Goal: Check status

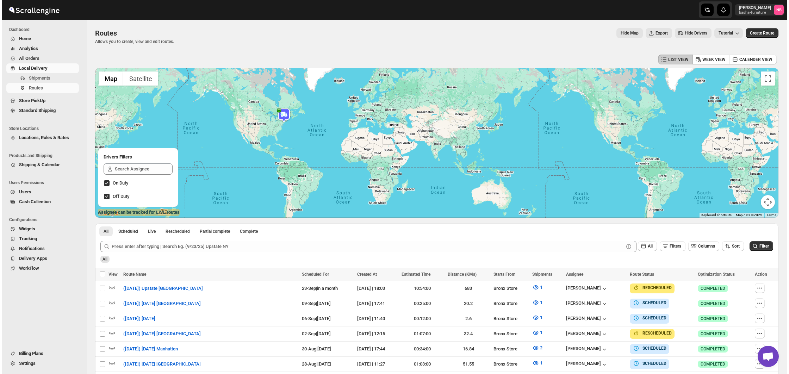
scroll to position [139, 0]
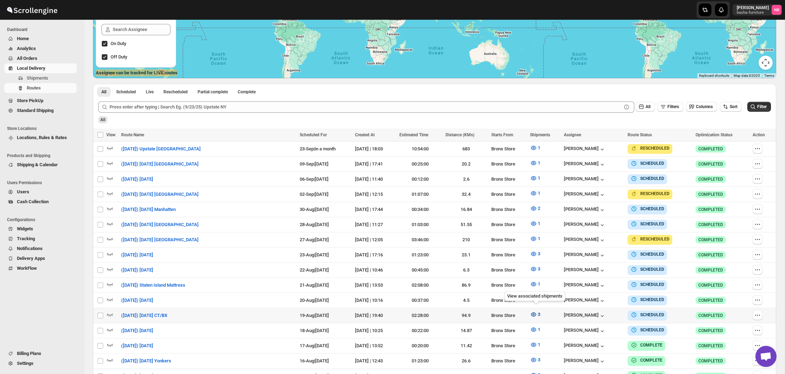
click at [533, 312] on icon "button" at bounding box center [533, 314] width 5 height 4
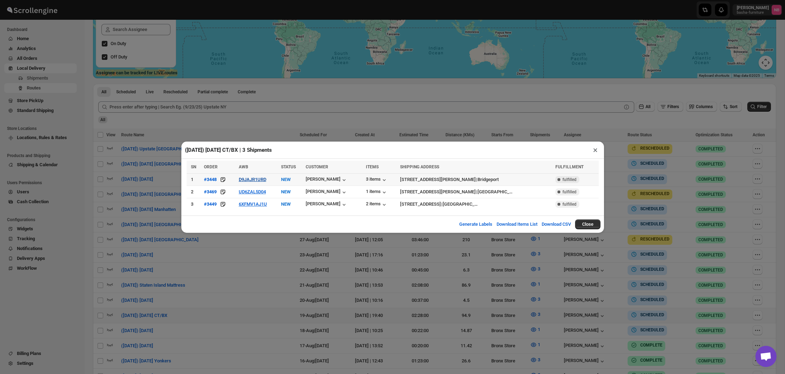
click at [258, 182] on button "D9JAJR1URD" at bounding box center [252, 179] width 27 height 5
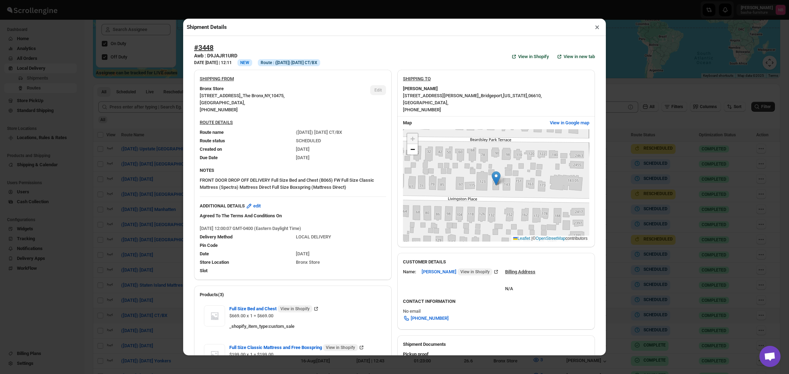
click at [172, 138] on div "Shipment Details × #3448 Awb : D9JAJR1URD DATE [DATE] | 12:11 Info NEW Info Rou…" at bounding box center [394, 187] width 789 height 374
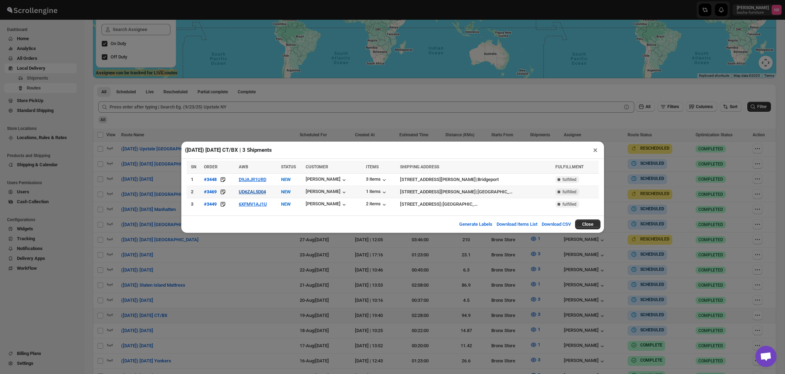
click at [258, 193] on button "UD6ZAL5D04" at bounding box center [252, 191] width 27 height 5
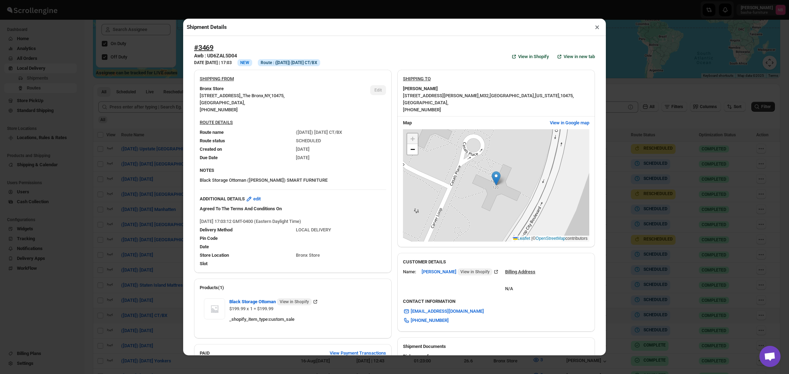
click at [127, 147] on div "Shipment Details × #3469 Awb : UD6ZAL5D04 DATE [DATE] | 17:03 Info NEW Info Rou…" at bounding box center [394, 187] width 789 height 374
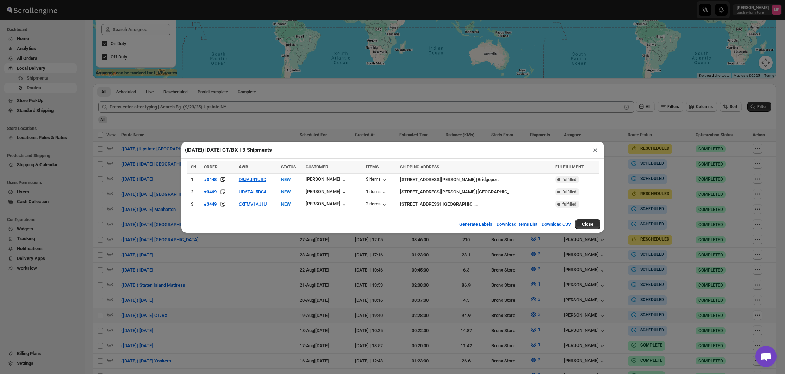
click at [127, 147] on div "([DATE]) [DATE] CT/BX | 3 Shipments × SN ORDER AWB STATUS CUSTOMER ITEMS SHIPPI…" at bounding box center [392, 187] width 785 height 374
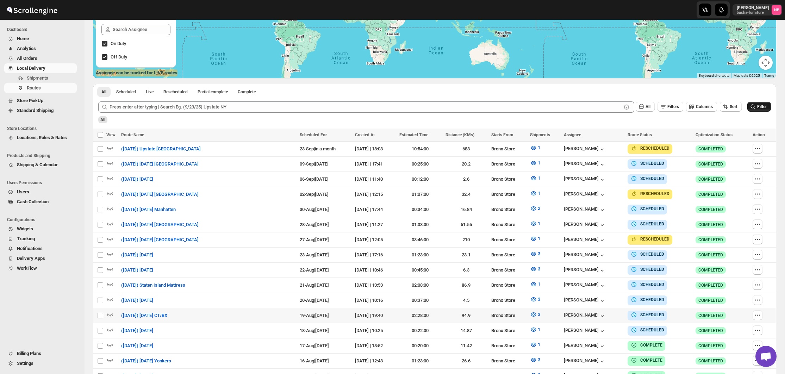
click at [750, 103] on button "Filter" at bounding box center [759, 107] width 24 height 10
click at [537, 311] on icon "button" at bounding box center [533, 314] width 7 height 7
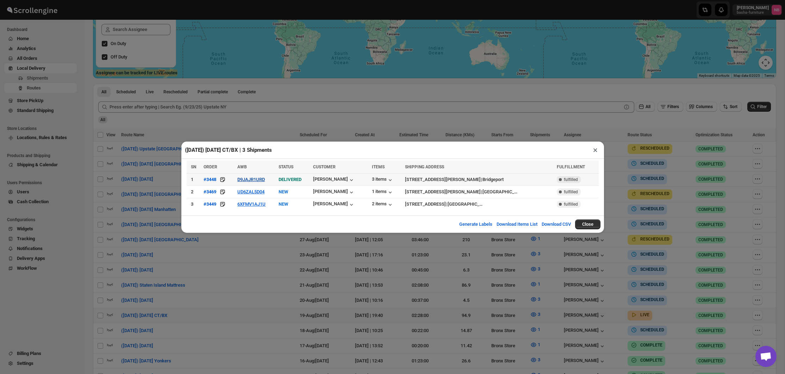
click at [265, 177] on button "D9JAJR1URD" at bounding box center [250, 179] width 27 height 5
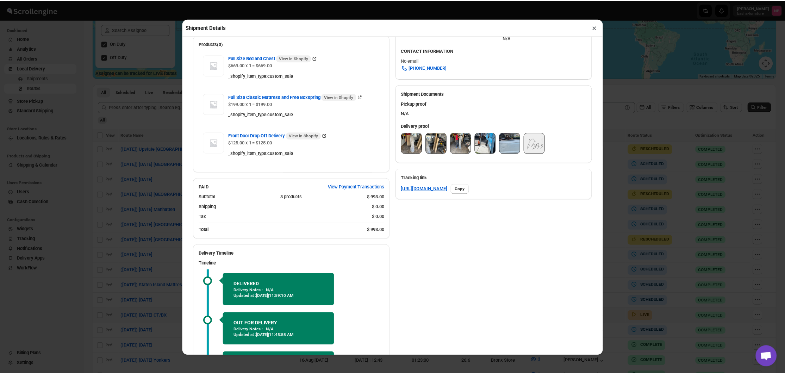
scroll to position [250, 0]
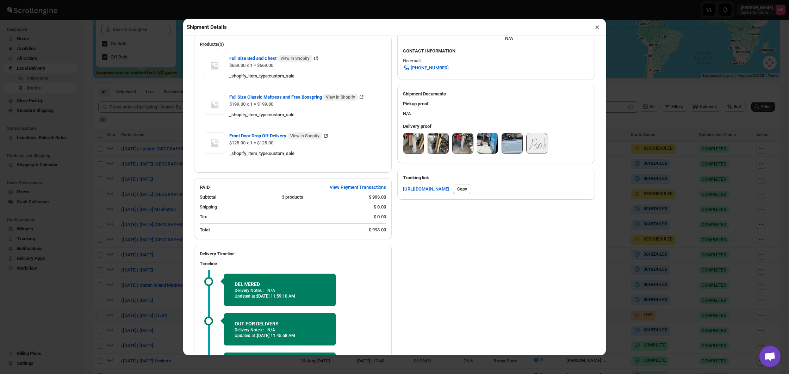
click at [408, 137] on img at bounding box center [413, 143] width 20 height 20
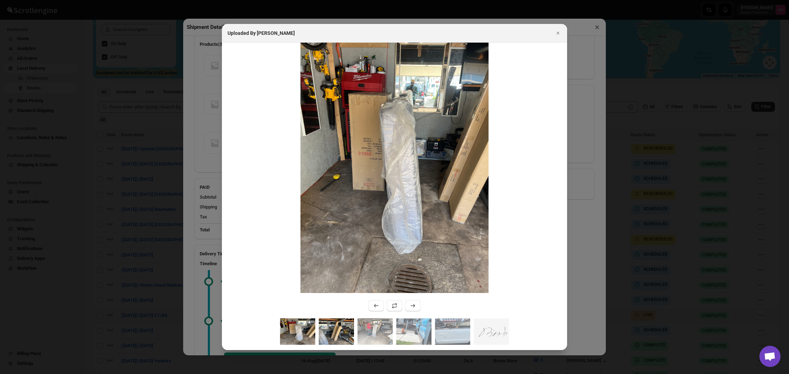
click at [327, 333] on img ":r12el:" at bounding box center [336, 331] width 35 height 26
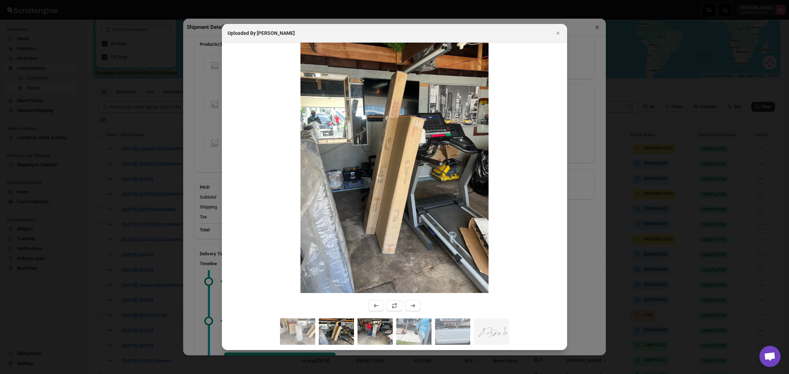
click at [375, 333] on img ":r12el:" at bounding box center [374, 331] width 35 height 26
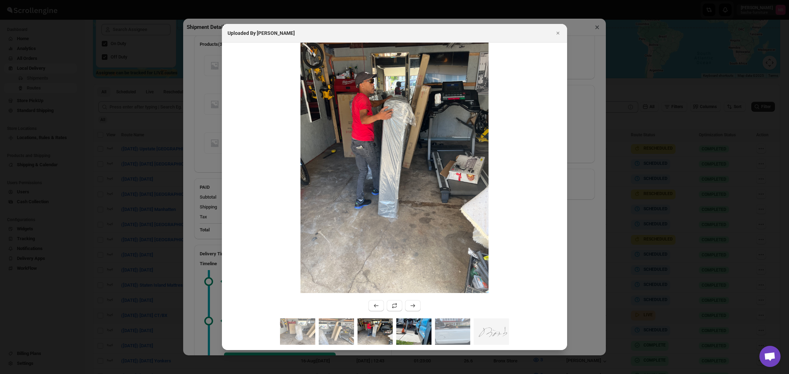
click at [413, 331] on img ":r12el:" at bounding box center [413, 331] width 35 height 26
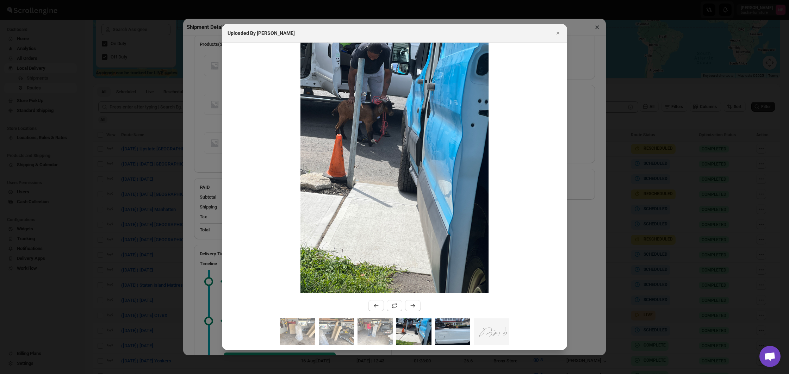
click at [460, 330] on img ":r12el:" at bounding box center [452, 331] width 35 height 26
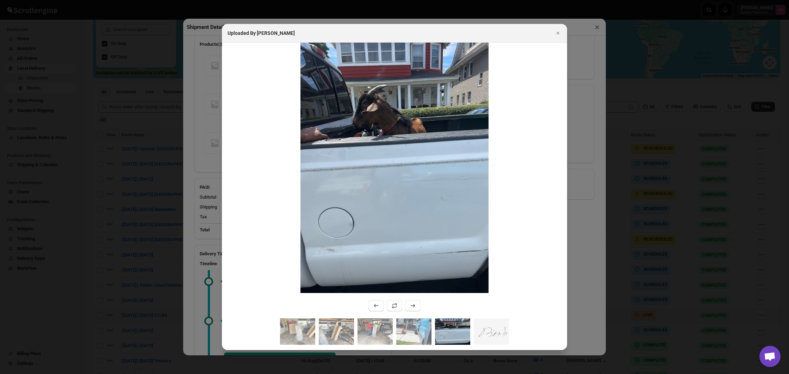
click at [562, 34] on button "Close" at bounding box center [558, 33] width 10 height 10
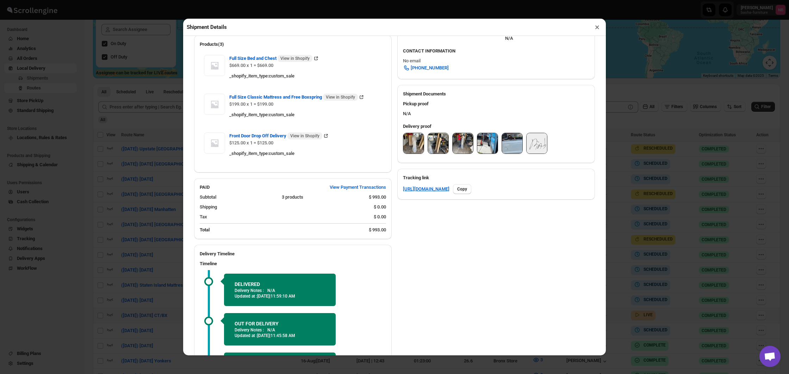
click at [598, 29] on button "×" at bounding box center [597, 27] width 10 height 10
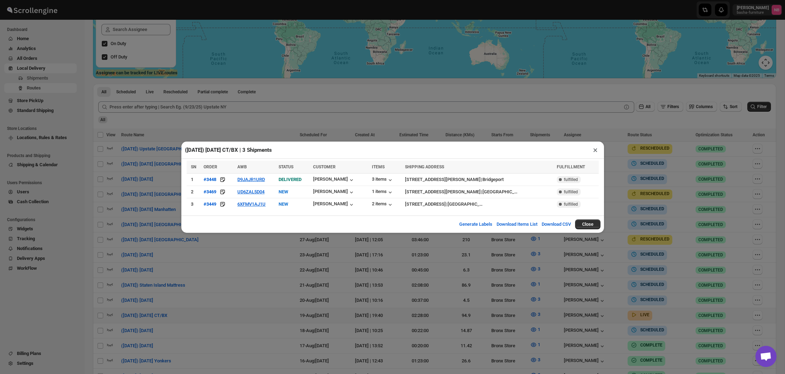
click at [249, 238] on div "([DATE]) [DATE] CT/BX | 3 Shipments × SN ORDER AWB STATUS CUSTOMER ITEMS SHIPPI…" at bounding box center [392, 187] width 785 height 374
